Goal: Information Seeking & Learning: Learn about a topic

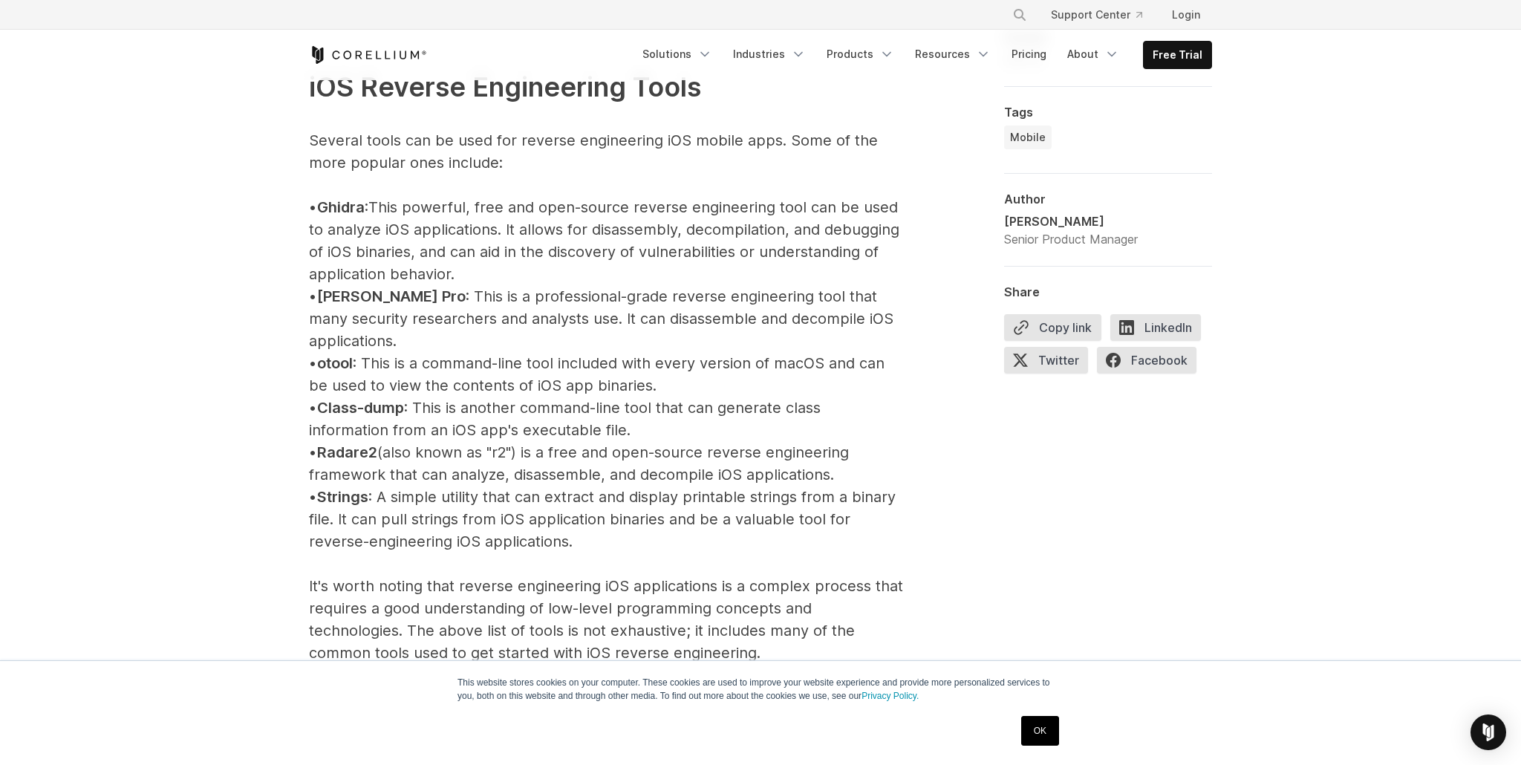
scroll to position [1652, 0]
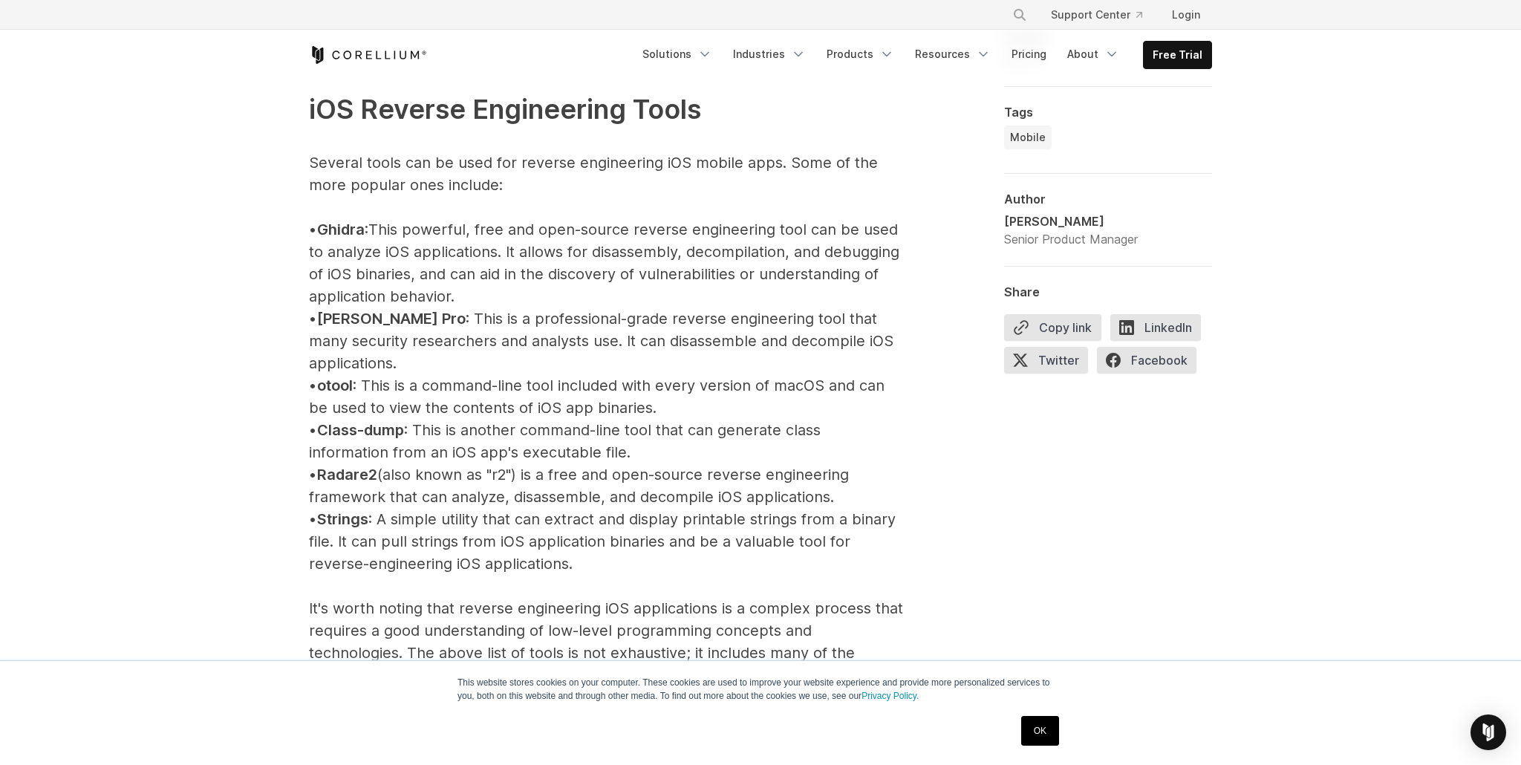
click at [650, 221] on p "iOS Reverse Engineering Tools Several tools can be used for reverse engineering…" at bounding box center [606, 553] width 594 height 1016
click at [506, 263] on p "iOS Reverse Engineering Tools Several tools can be used for reverse engineering…" at bounding box center [606, 553] width 594 height 1016
click at [559, 244] on p "iOS Reverse Engineering Tools Several tools can be used for reverse engineering…" at bounding box center [606, 553] width 594 height 1016
click at [605, 244] on p "iOS Reverse Engineering Tools Several tools can be used for reverse engineering…" at bounding box center [606, 553] width 594 height 1016
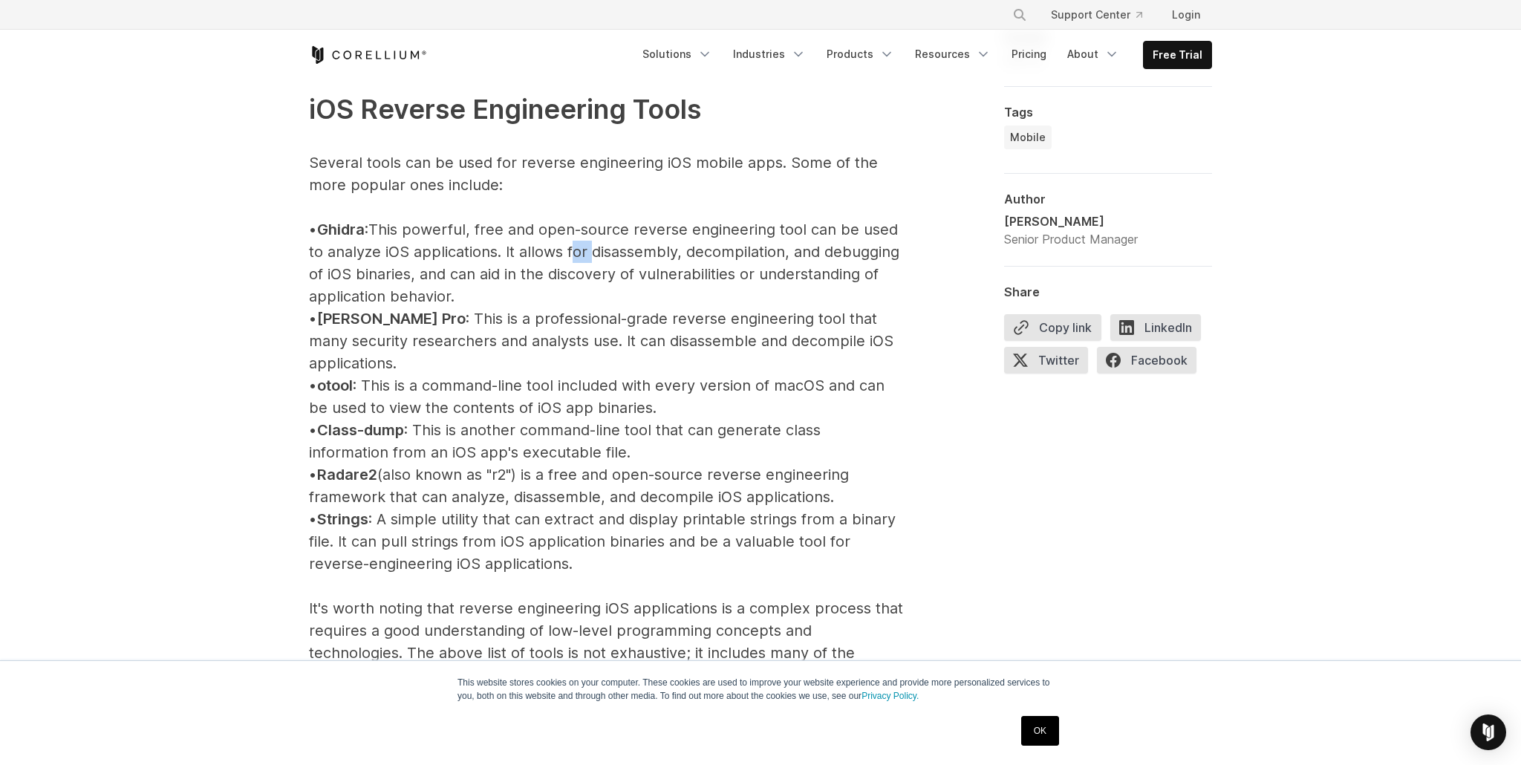
click at [668, 254] on p "iOS Reverse Engineering Tools Several tools can be used for reverse engineering…" at bounding box center [606, 553] width 594 height 1016
click at [729, 254] on p "iOS Reverse Engineering Tools Several tools can be used for reverse engineering…" at bounding box center [606, 553] width 594 height 1016
click at [602, 266] on p "iOS Reverse Engineering Tools Several tools can be used for reverse engineering…" at bounding box center [606, 553] width 594 height 1016
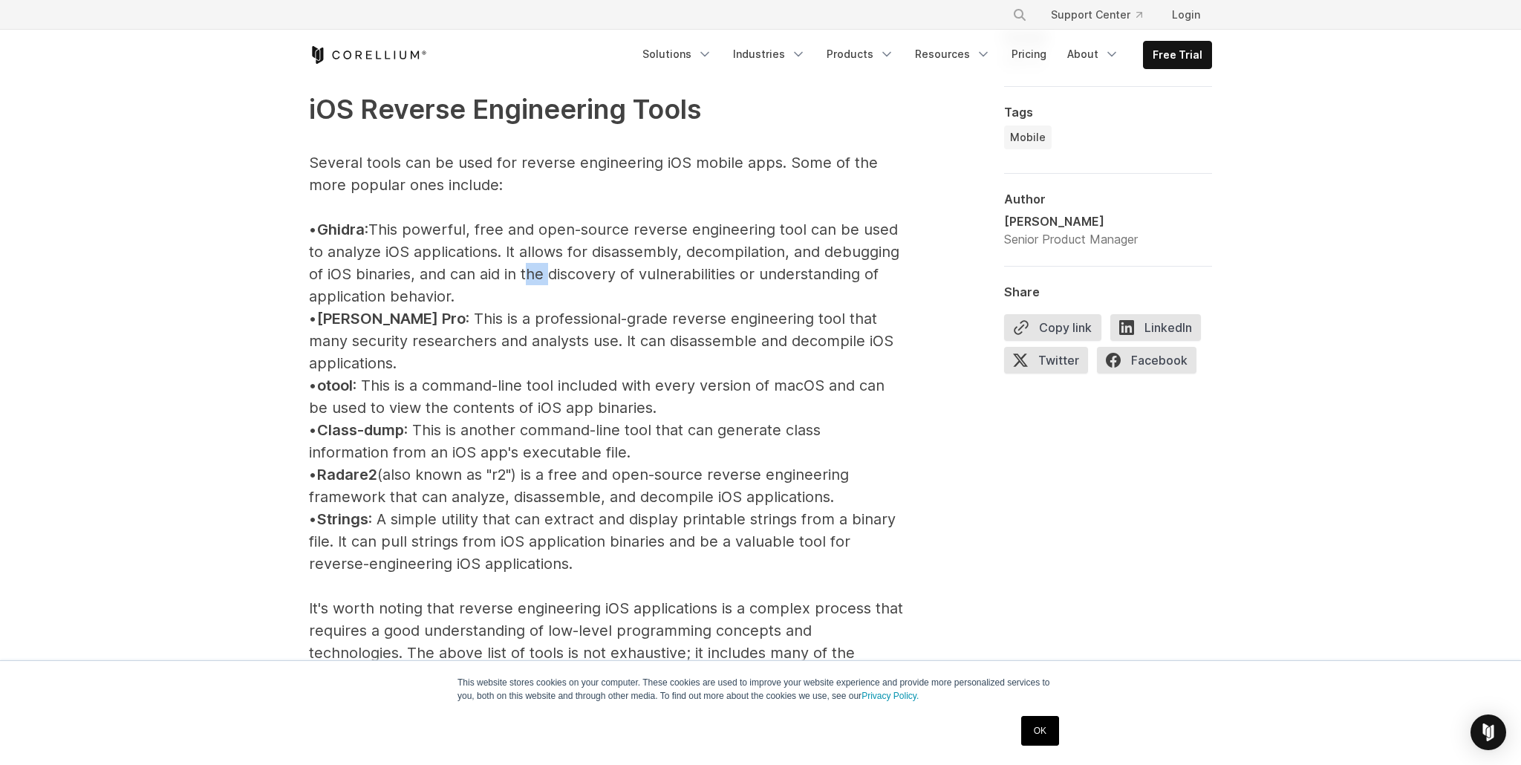
click at [661, 274] on p "iOS Reverse Engineering Tools Several tools can be used for reverse engineering…" at bounding box center [606, 553] width 594 height 1016
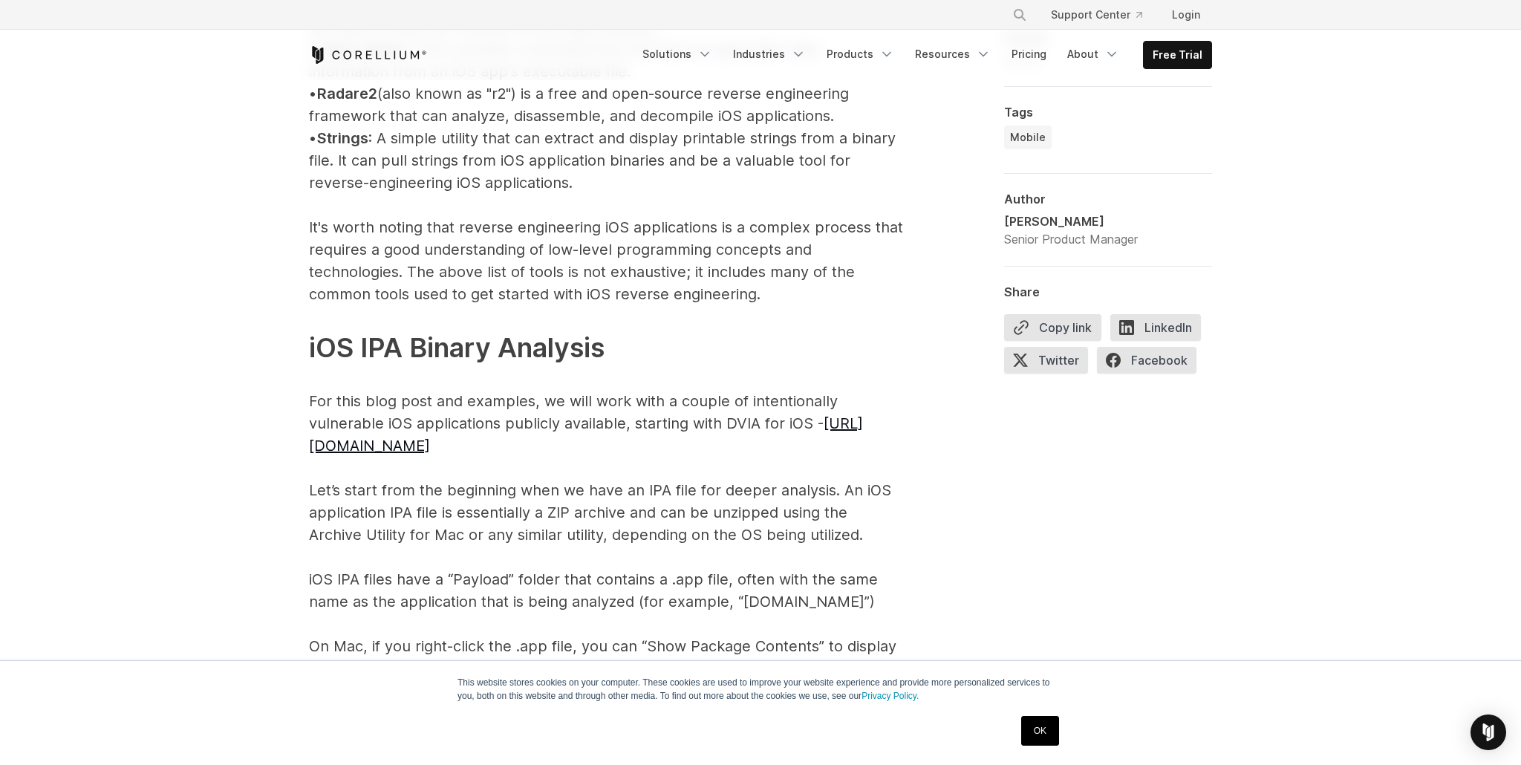
scroll to position [2059, 0]
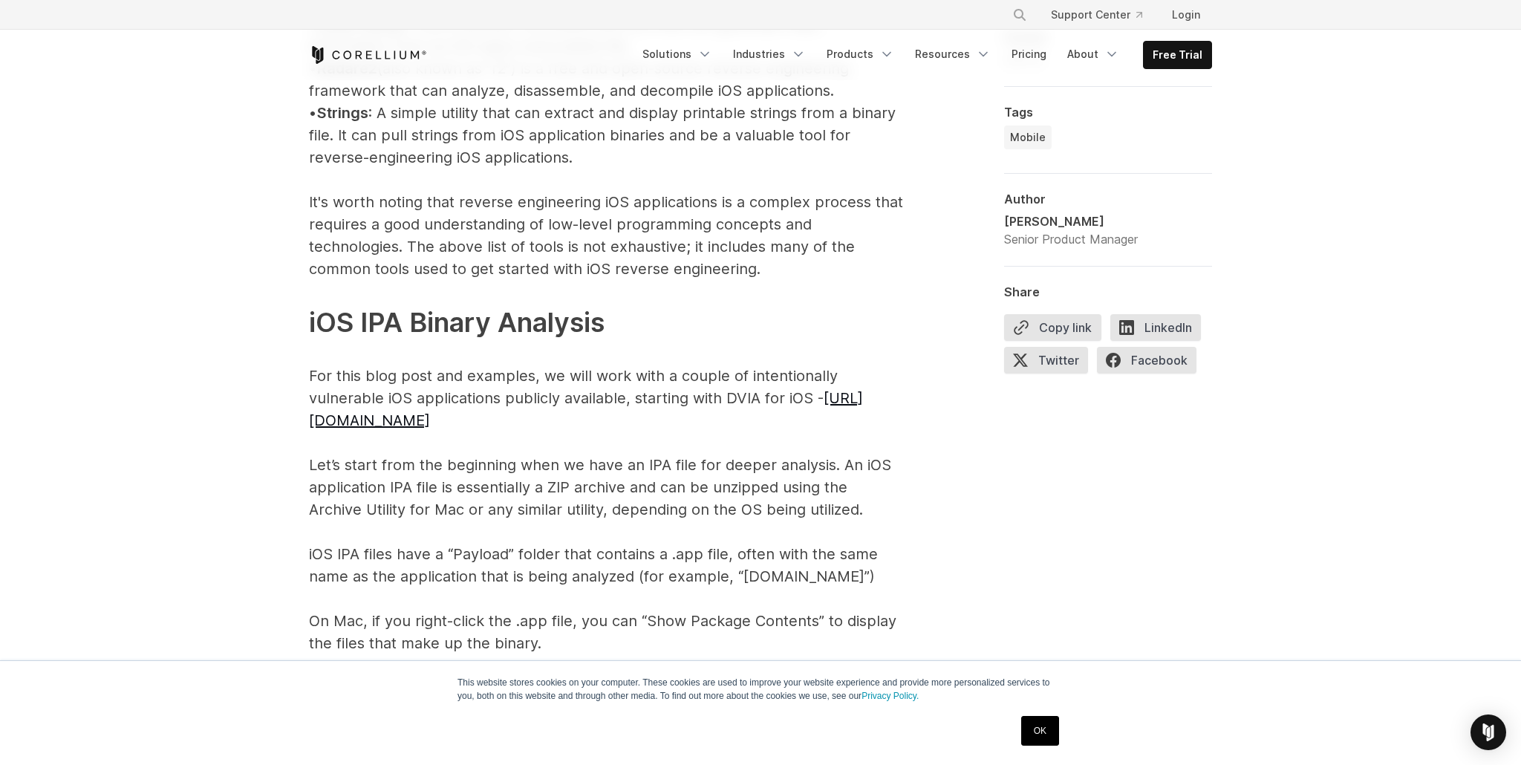
click at [622, 502] on p "iOS Reverse Engineering Tools Several tools can be used for reverse engineering…" at bounding box center [606, 146] width 594 height 1016
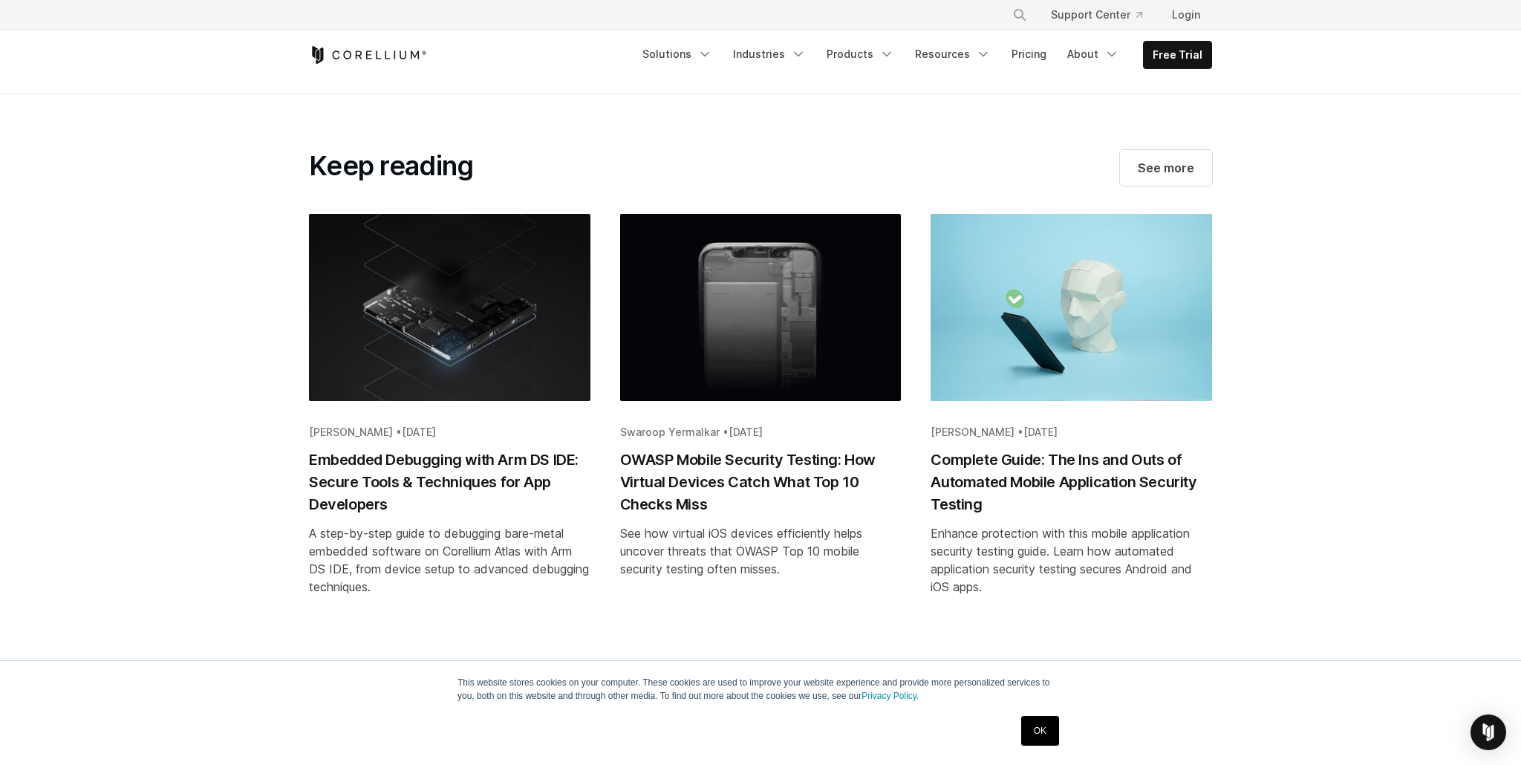
scroll to position [10165, 0]
